Goal: Information Seeking & Learning: Learn about a topic

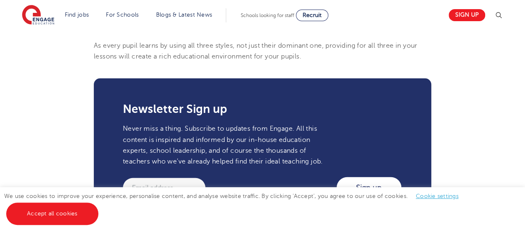
scroll to position [1132, 0]
